Goal: Task Accomplishment & Management: Manage account settings

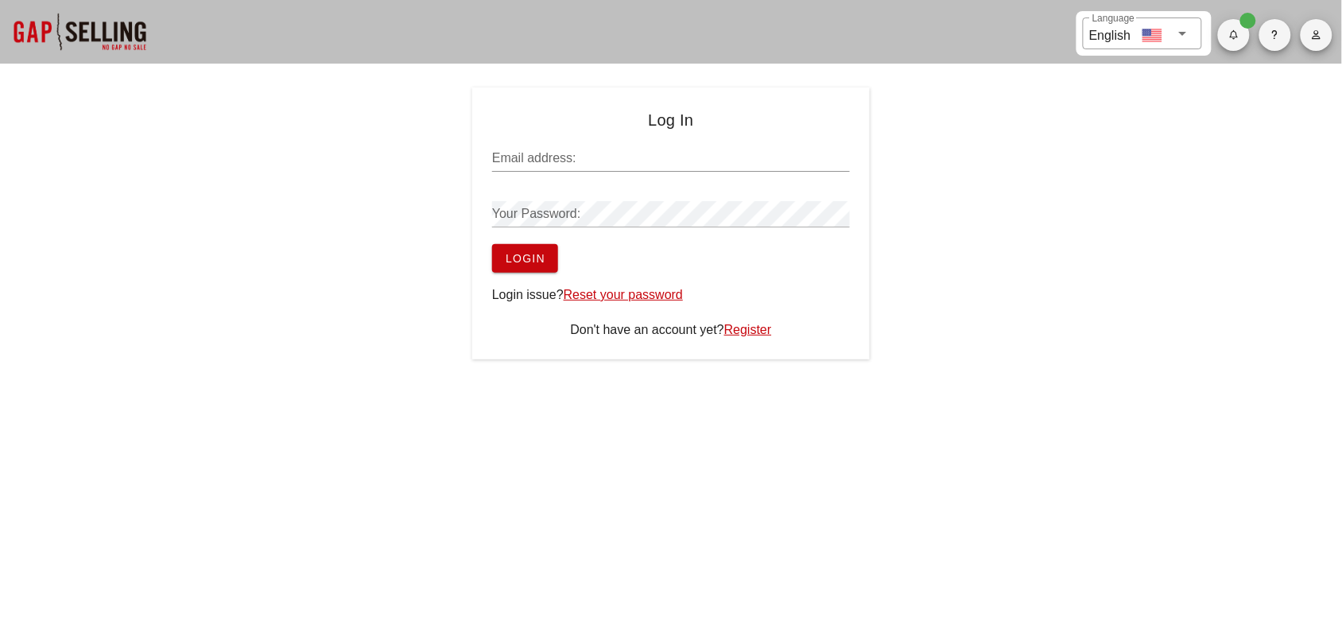
type input "[PERSON_NAME][EMAIL_ADDRESS][DOMAIN_NAME]"
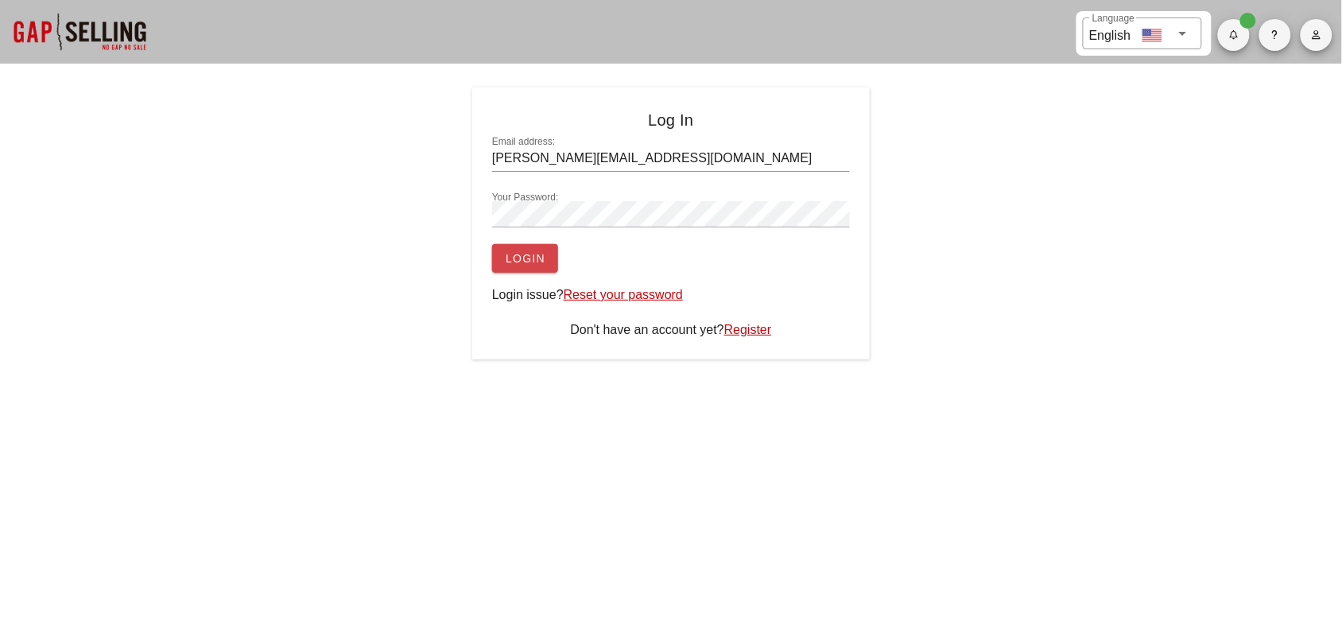
click at [513, 258] on span "Login" at bounding box center [525, 258] width 41 height 13
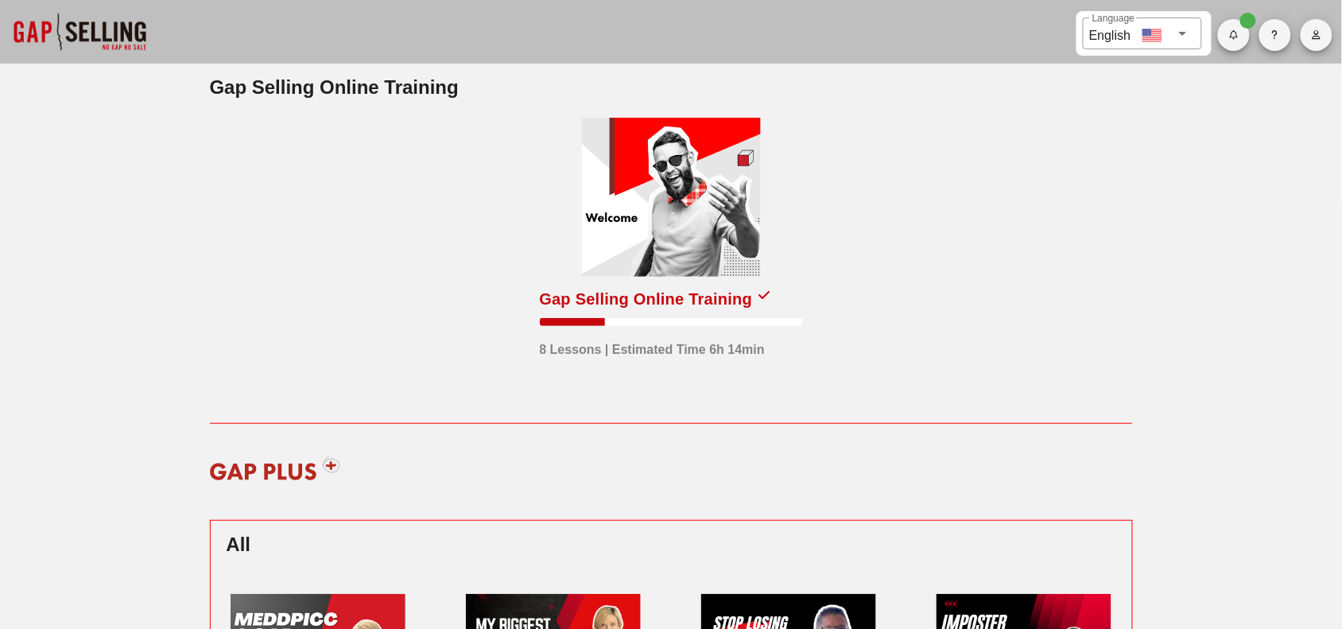
click at [1313, 36] on icon "button" at bounding box center [1316, 35] width 10 height 10
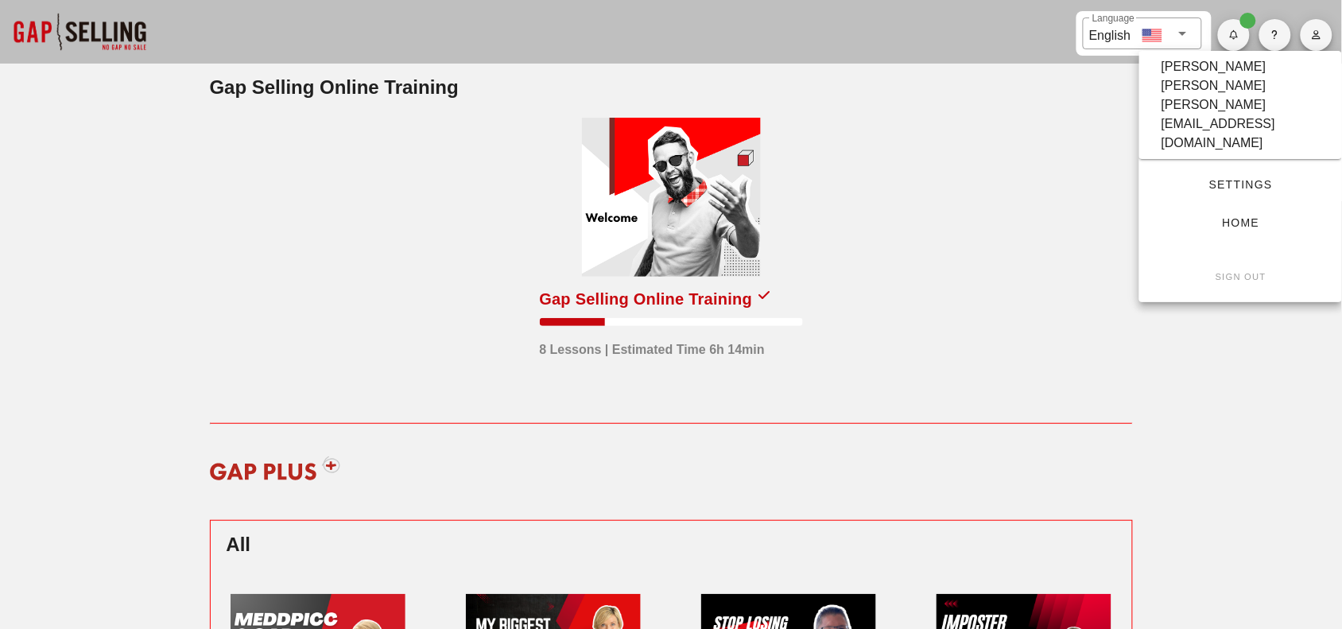
click at [1236, 178] on span "Settings" at bounding box center [1240, 184] width 152 height 13
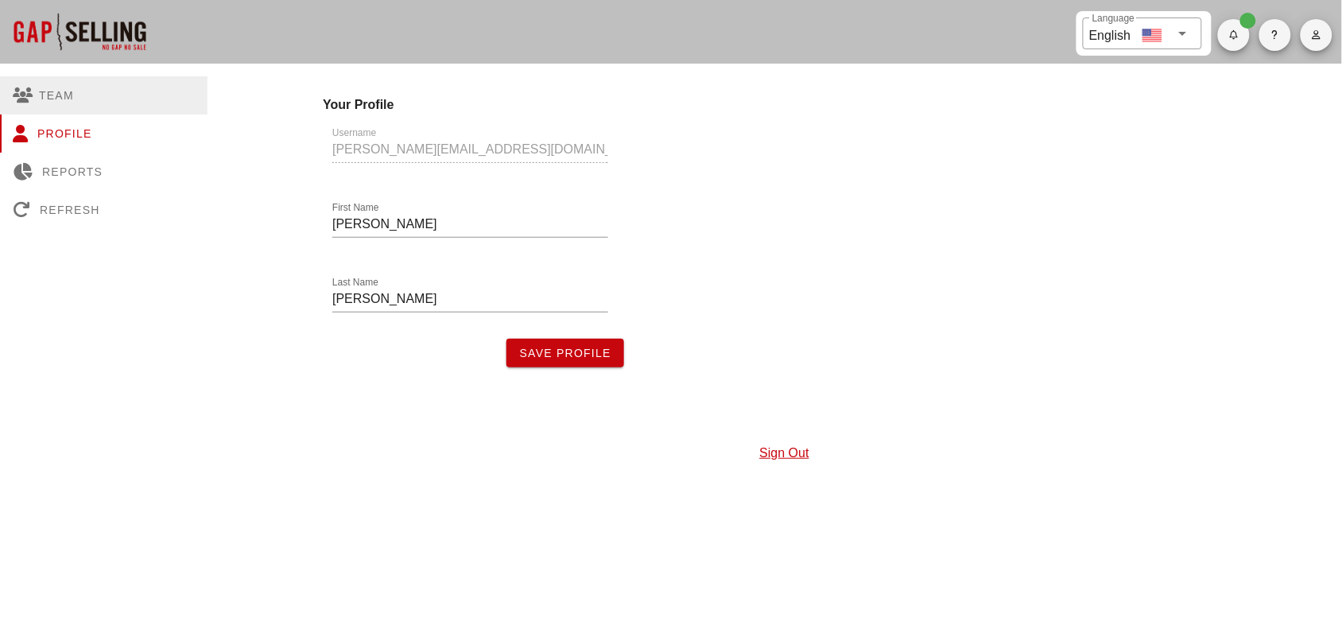
click at [42, 92] on div "Team" at bounding box center [103, 95] width 207 height 38
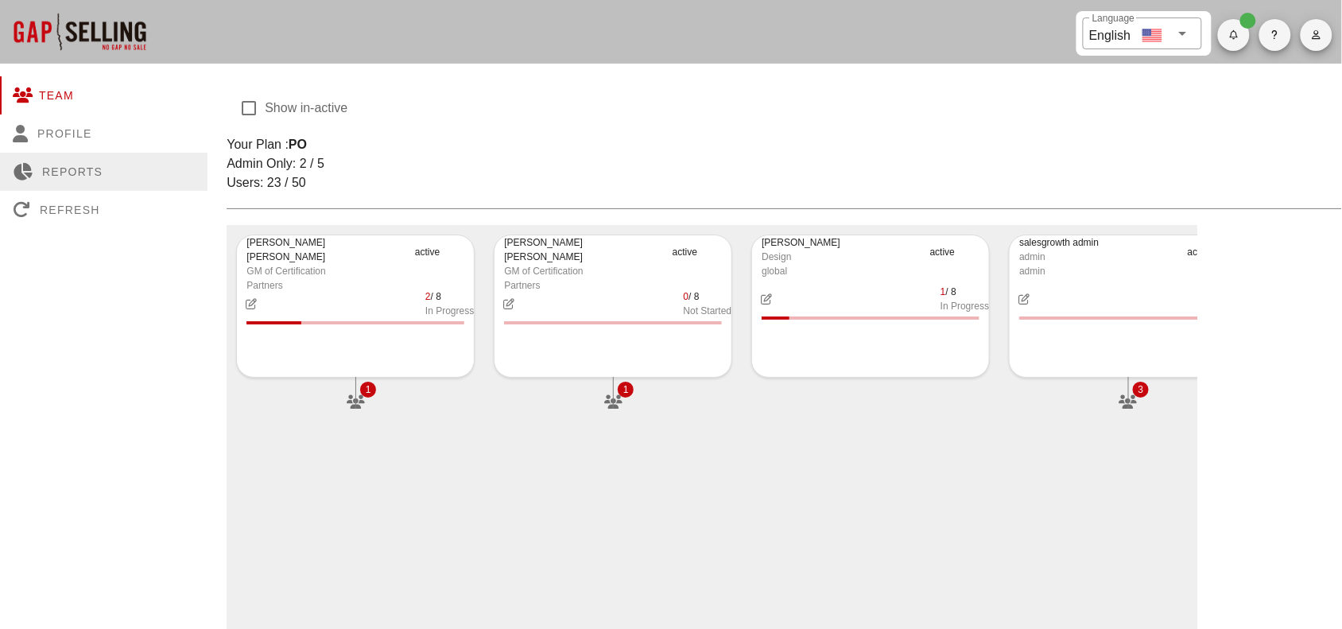
click at [73, 171] on div "Reports" at bounding box center [103, 172] width 207 height 38
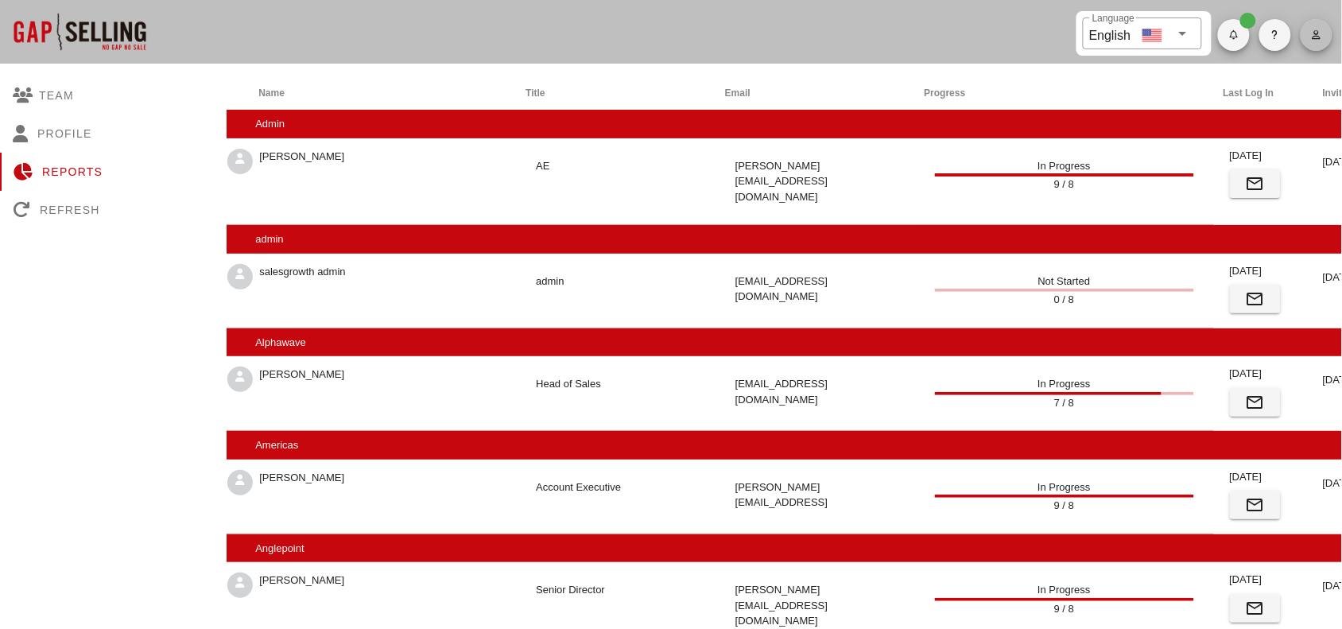
click at [1318, 37] on icon "button" at bounding box center [1316, 35] width 10 height 10
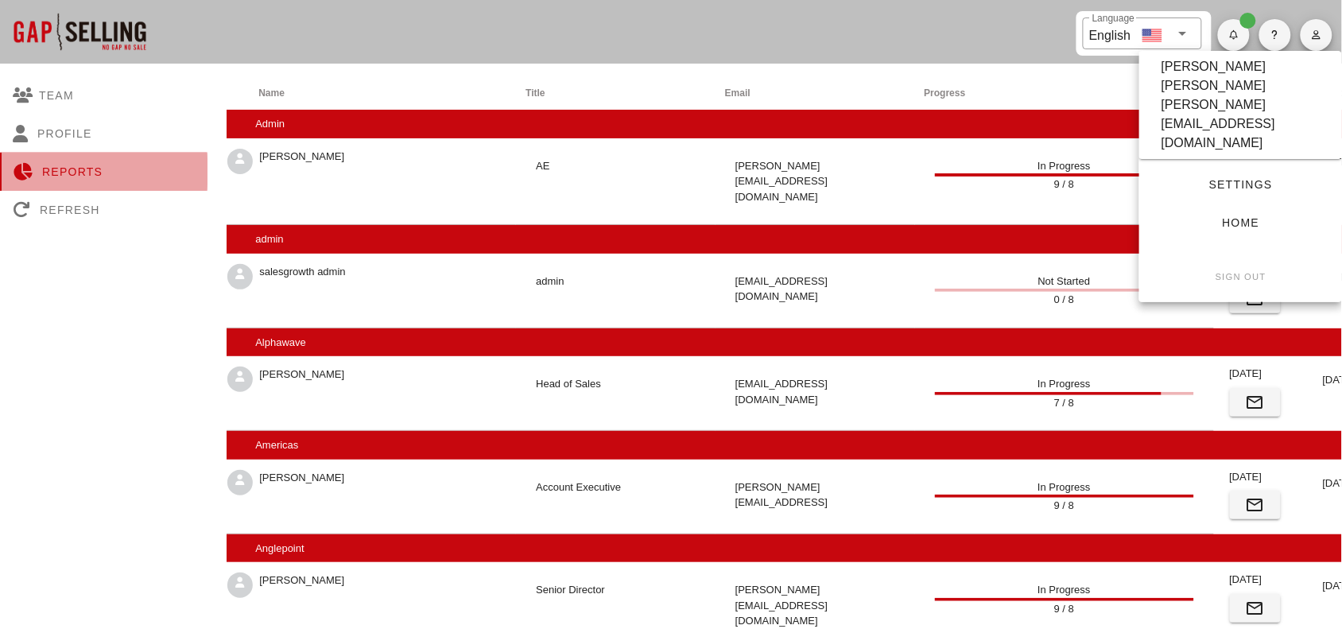
click at [58, 167] on div "Reports" at bounding box center [103, 172] width 207 height 38
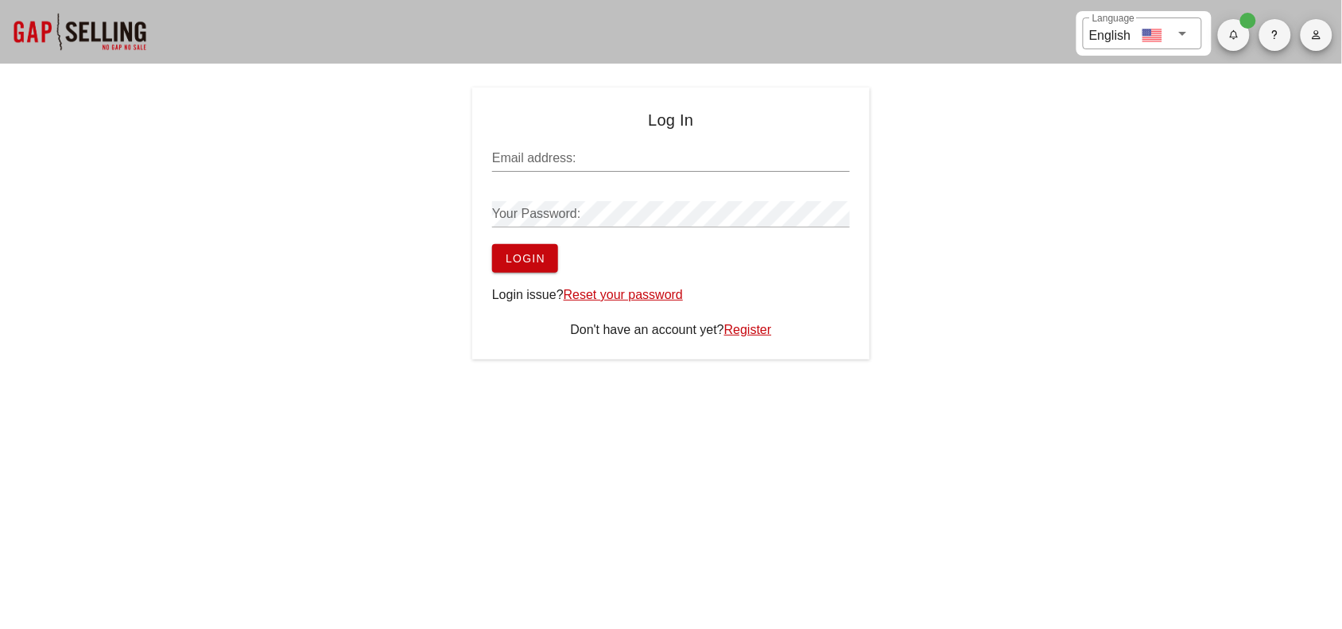
type input "[PERSON_NAME][EMAIL_ADDRESS][DOMAIN_NAME]"
